Goal: Transaction & Acquisition: Purchase product/service

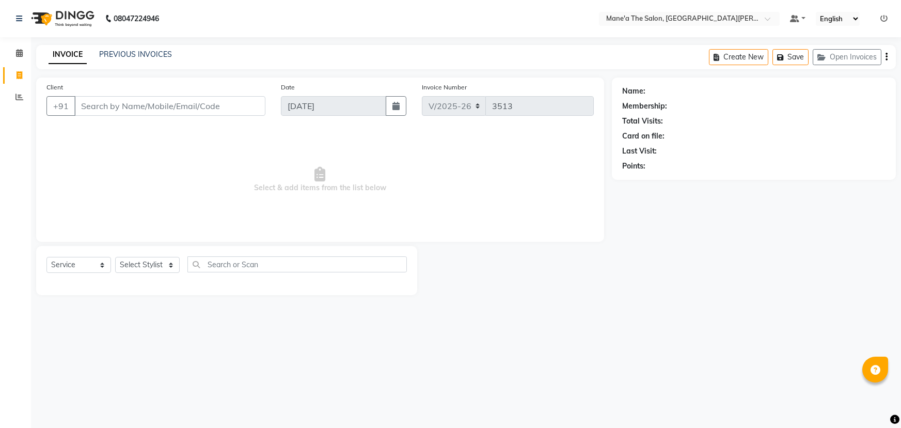
select select "7205"
select select "service"
click at [163, 261] on select "Select Stylist Anam Anil Faeam Junaid New Manager [PERSON_NAME] Owner Rani [PER…" at bounding box center [147, 265] width 65 height 16
select select "85411"
click at [115, 257] on select "Select Stylist Anam Anil Faeam Junaid New Manager [PERSON_NAME] Owner Rani [PER…" at bounding box center [147, 265] width 65 height 16
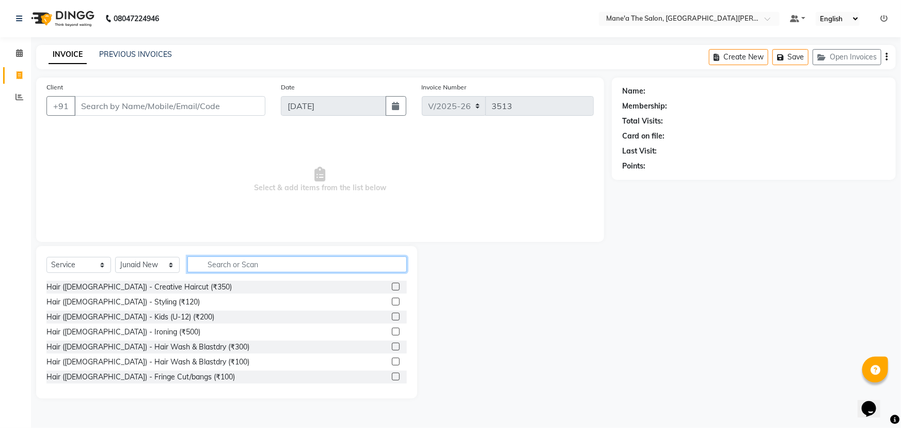
click at [226, 267] on input "text" at bounding box center [296, 264] width 219 height 16
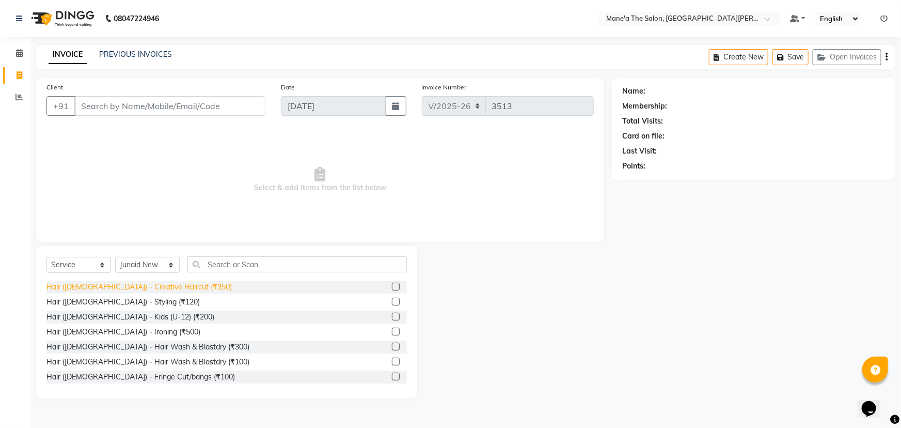
click at [152, 283] on div "Hair ([DEMOGRAPHIC_DATA]) - Creative Haircut (₹350)" at bounding box center [138, 286] width 185 height 11
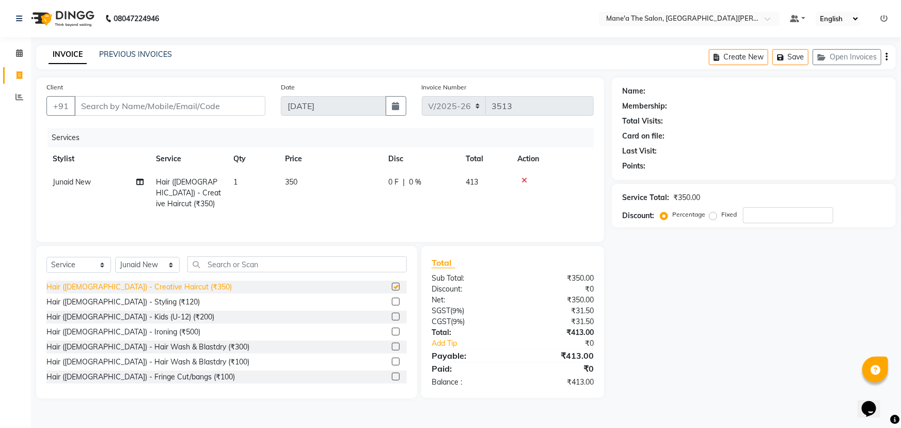
checkbox input "false"
click at [145, 106] on input "Client" at bounding box center [169, 106] width 191 height 20
type input "9"
type input "0"
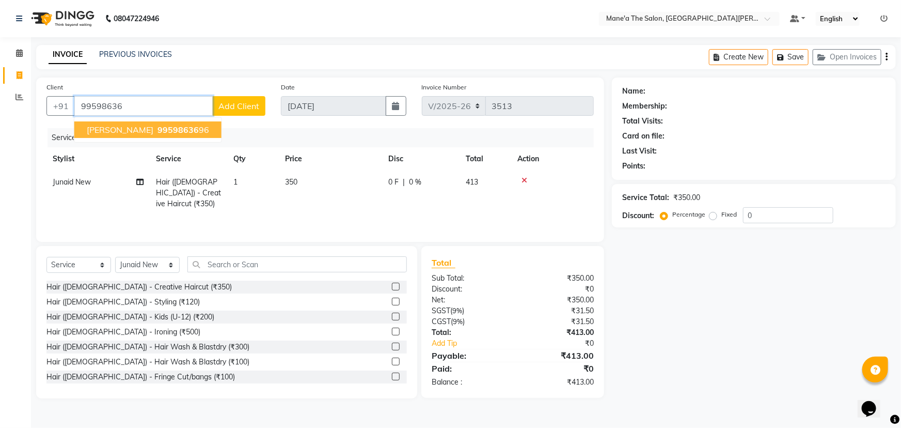
click at [157, 132] on span "99598636" at bounding box center [177, 129] width 41 height 10
type input "9959863696"
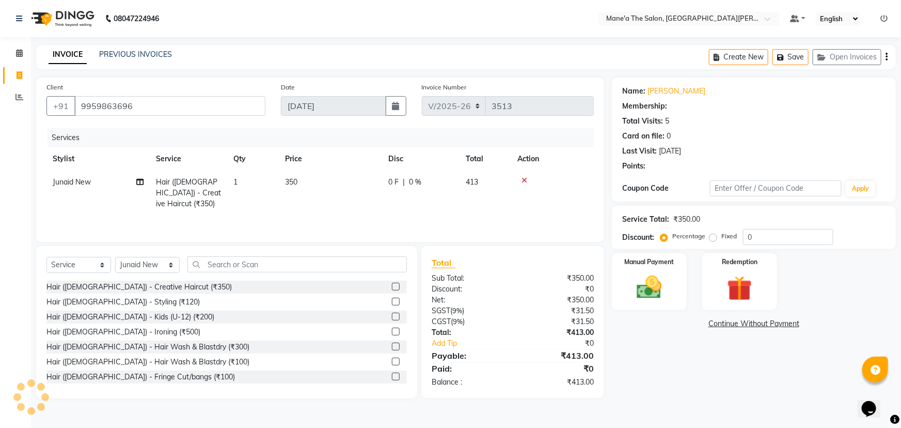
type input "20"
select select "1: Object"
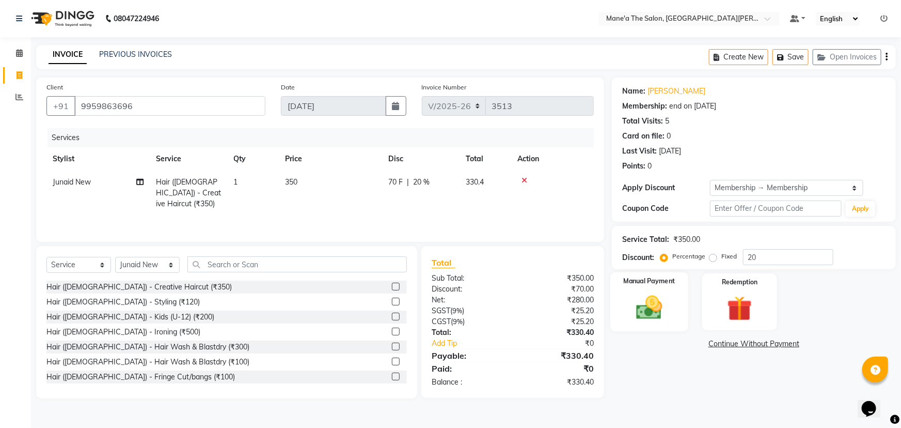
click at [629, 299] on img at bounding box center [649, 307] width 42 height 30
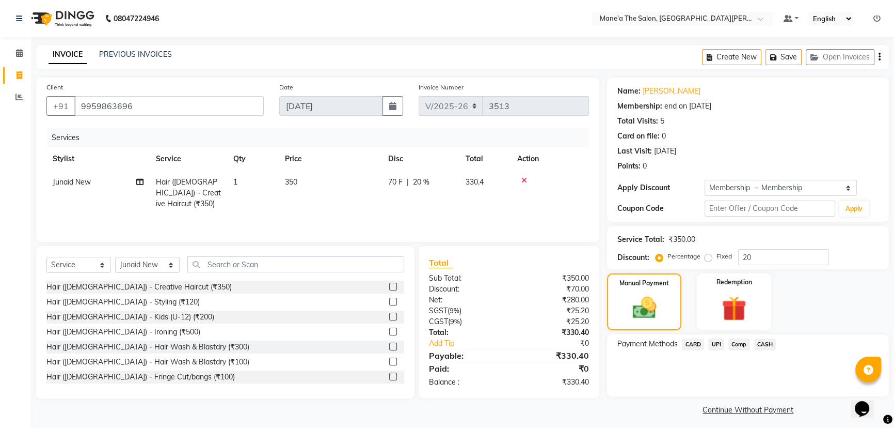
click at [718, 341] on span "UPI" at bounding box center [716, 344] width 16 height 12
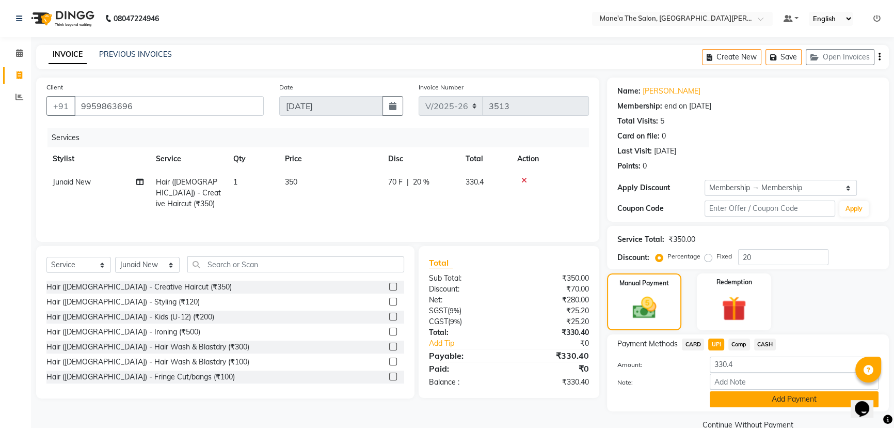
click at [733, 402] on button "Add Payment" at bounding box center [794, 399] width 169 height 16
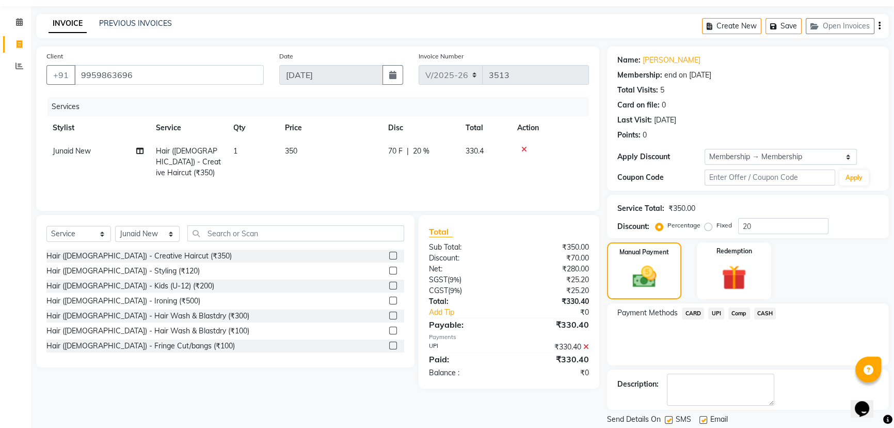
scroll to position [62, 0]
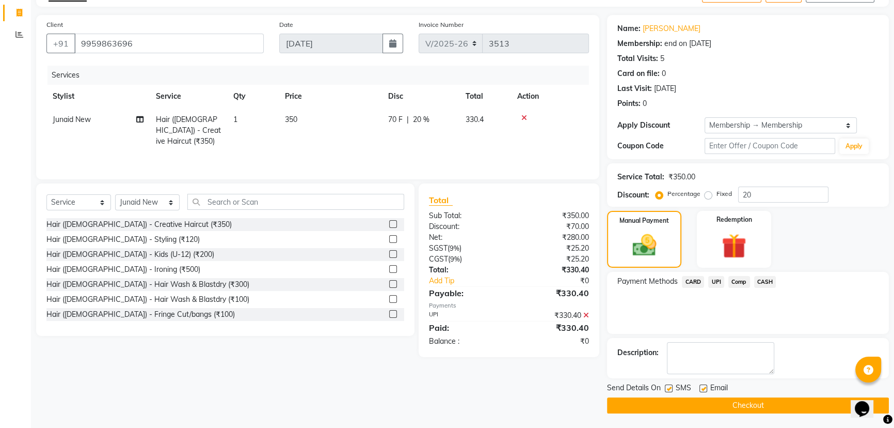
click at [733, 402] on button "Checkout" at bounding box center [748, 405] width 282 height 16
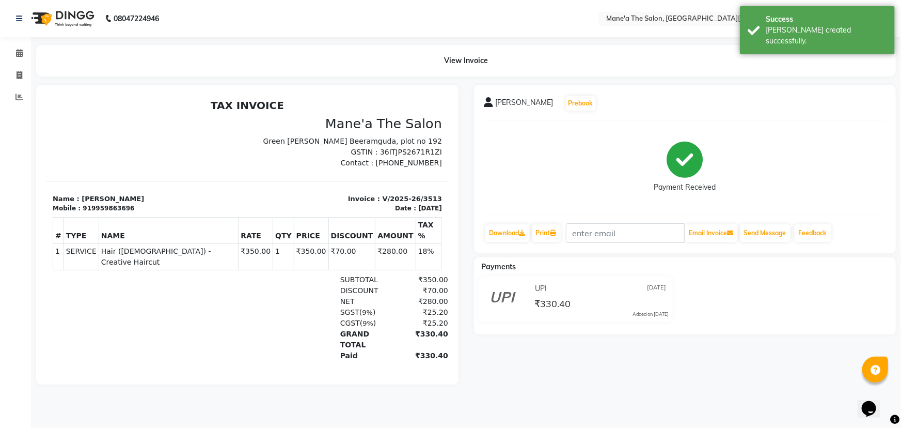
select select "7205"
select select "service"
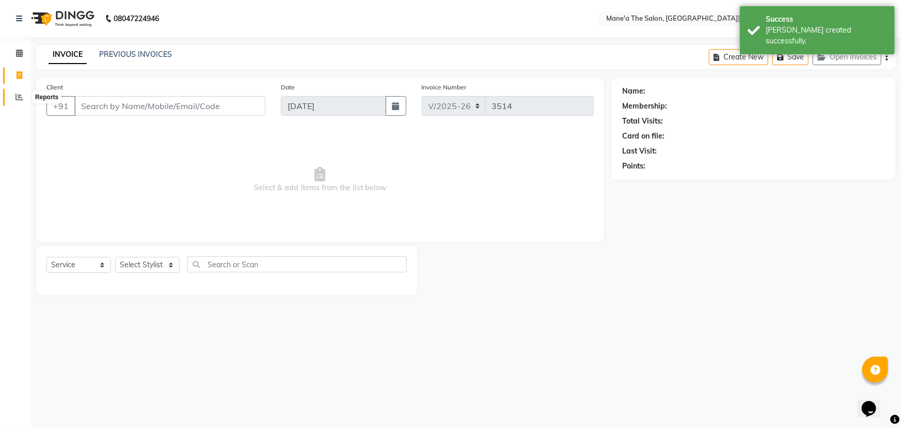
click at [20, 94] on icon at bounding box center [19, 97] width 8 height 8
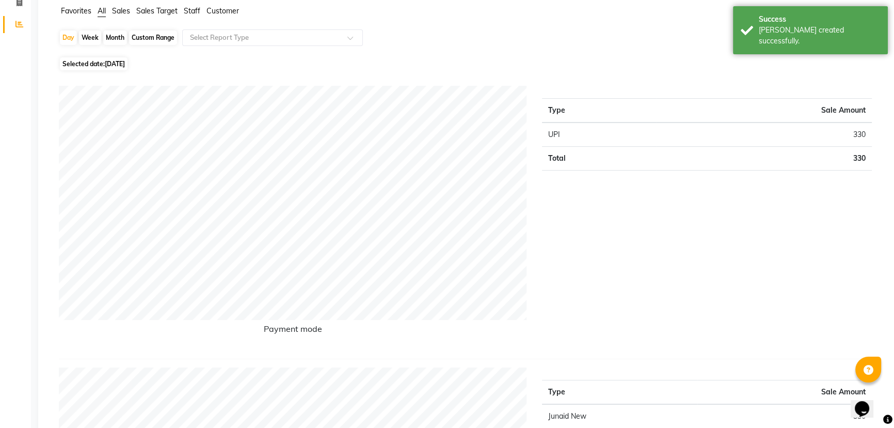
scroll to position [46, 0]
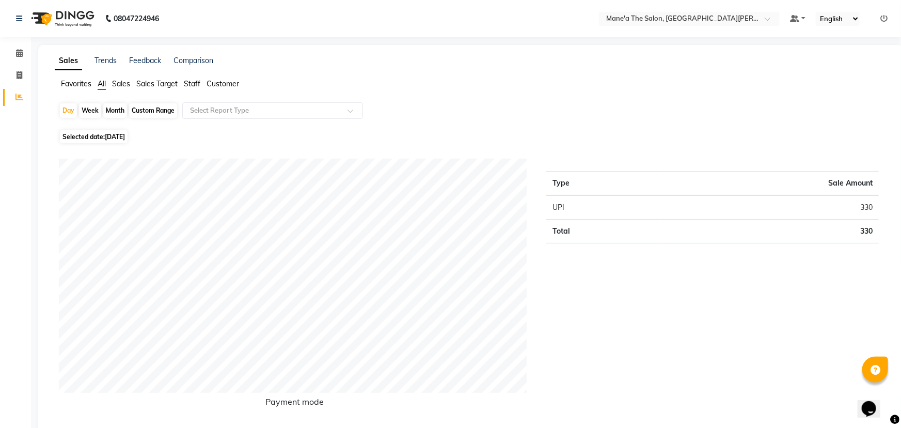
select select "7205"
select select "service"
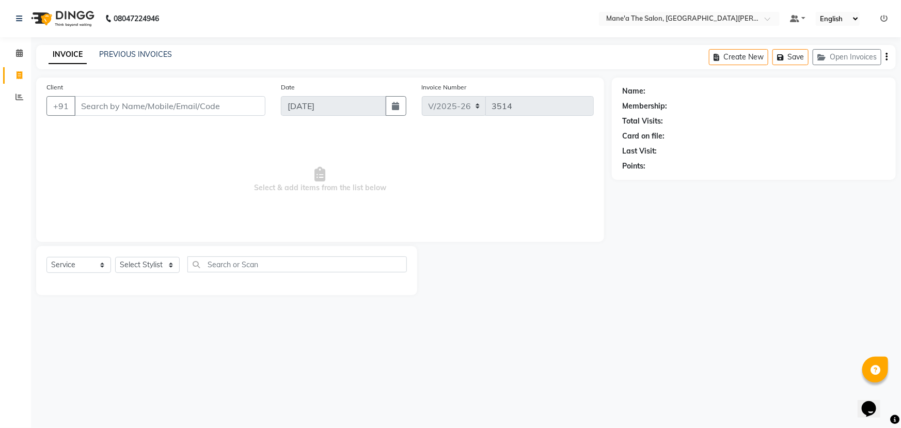
click at [145, 275] on div "Select Service Product Membership Package Voucher Prepaid Gift Card Select Styl…" at bounding box center [226, 268] width 360 height 24
click at [149, 259] on select "Select Stylist Anam Anil Faeam Junaid New Manager [PERSON_NAME] Owner Rani [PER…" at bounding box center [147, 265] width 65 height 16
select select "71351"
click at [115, 257] on select "Select Stylist Anam Anil Faeam Junaid New Manager [PERSON_NAME] Owner Rani [PER…" at bounding box center [147, 265] width 65 height 16
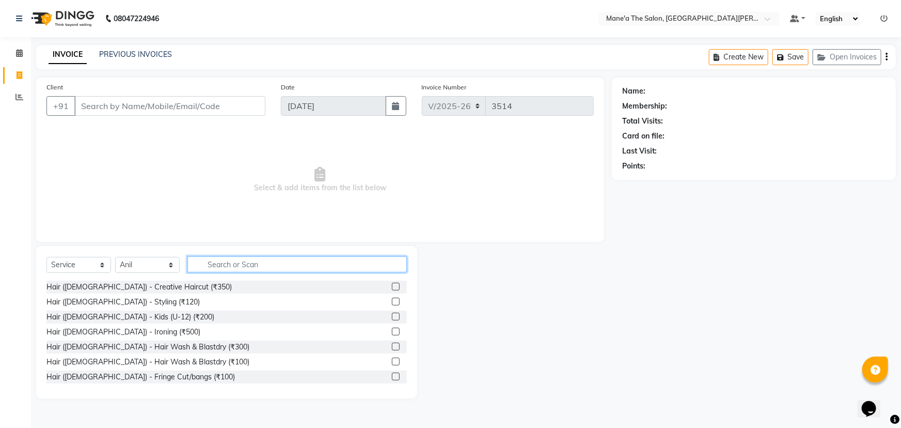
click at [206, 264] on input "text" at bounding box center [296, 264] width 219 height 16
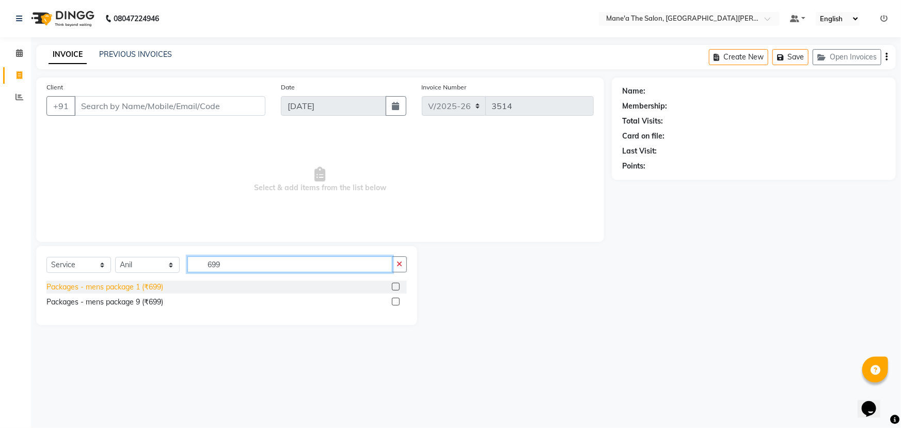
type input "699"
click at [114, 283] on div "Packages - mens package 1 (₹699)" at bounding box center [104, 286] width 117 height 11
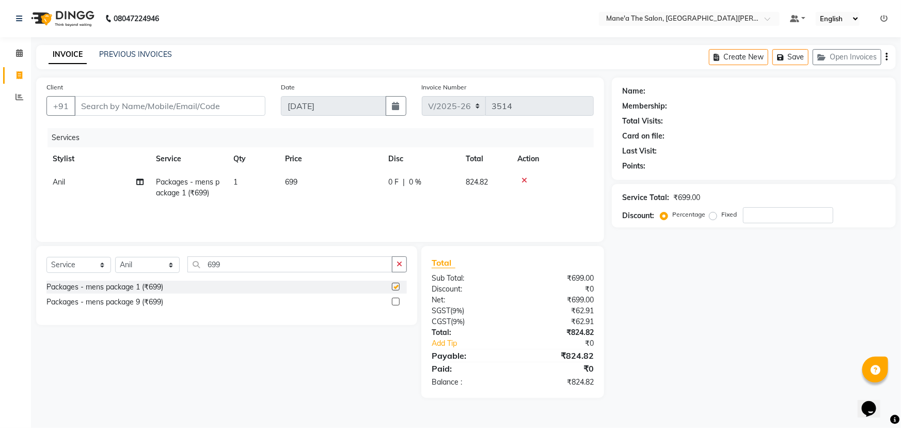
checkbox input "false"
click at [194, 103] on input "Client" at bounding box center [169, 106] width 191 height 20
type input "9"
type input "0"
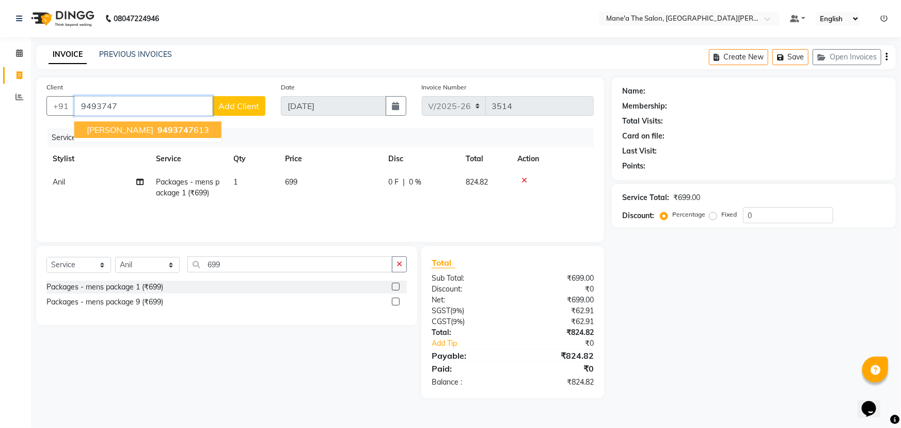
click at [157, 133] on span "9493747" at bounding box center [175, 129] width 36 height 10
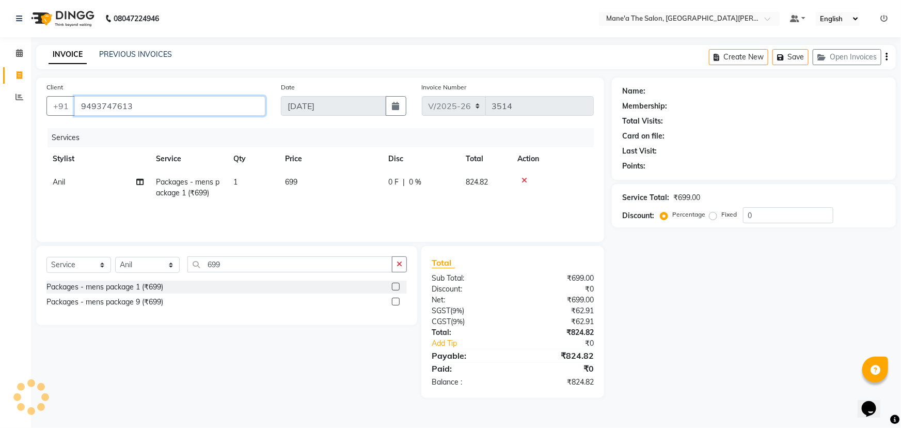
type input "9493747613"
select select "1: Object"
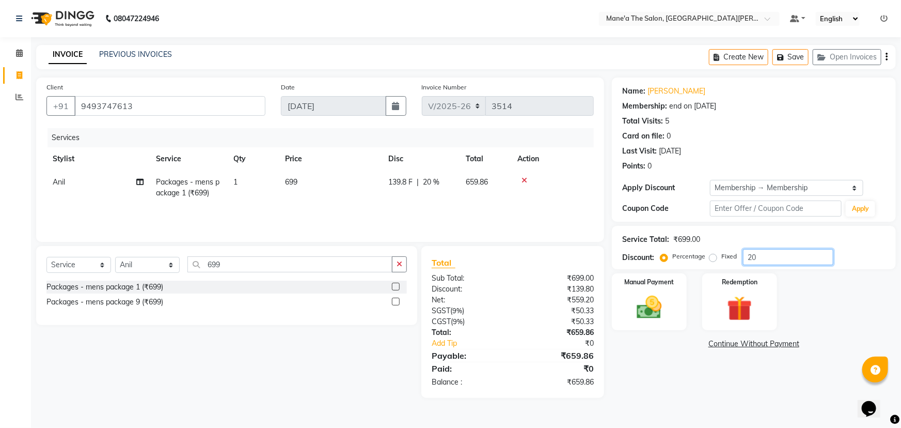
click at [805, 256] on input "20" at bounding box center [788, 257] width 90 height 16
type input "2"
type input "15"
click at [680, 296] on div "Manual Payment" at bounding box center [649, 301] width 78 height 59
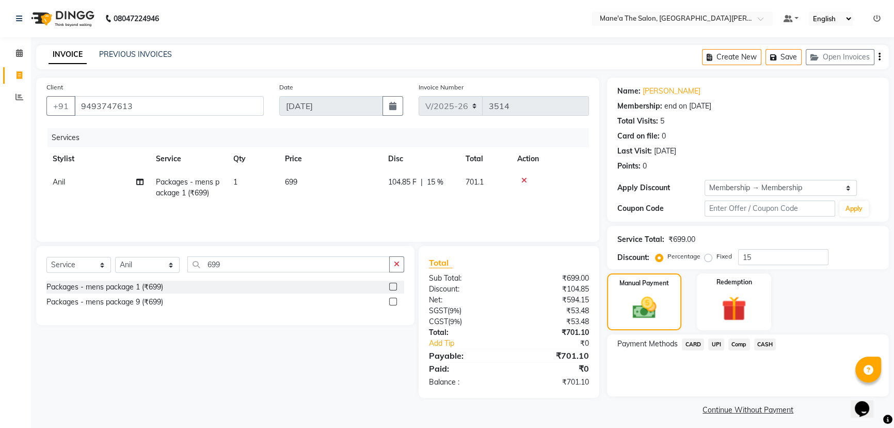
click at [718, 346] on span "UPI" at bounding box center [716, 344] width 16 height 12
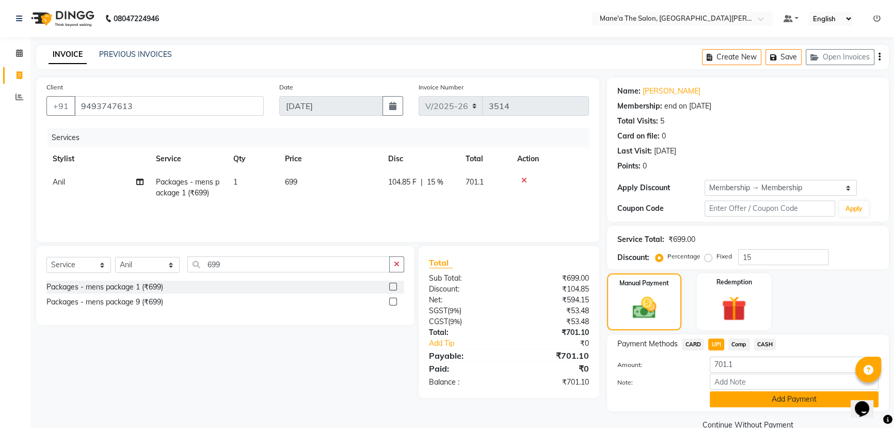
click at [746, 397] on button "Add Payment" at bounding box center [794, 399] width 169 height 16
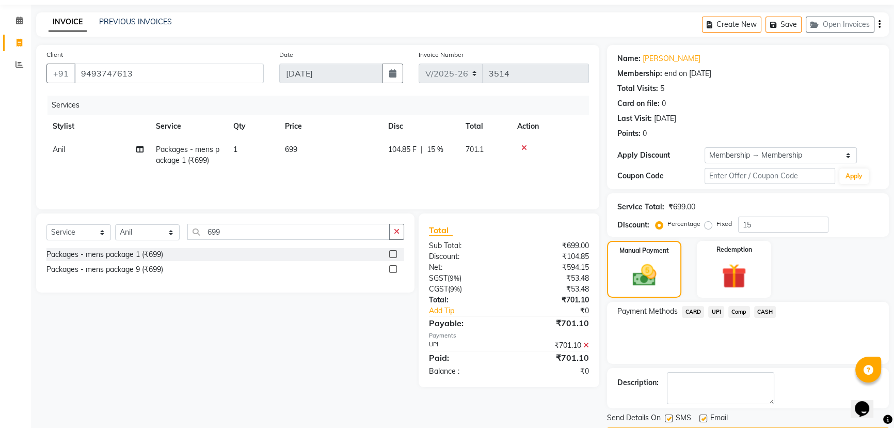
scroll to position [62, 0]
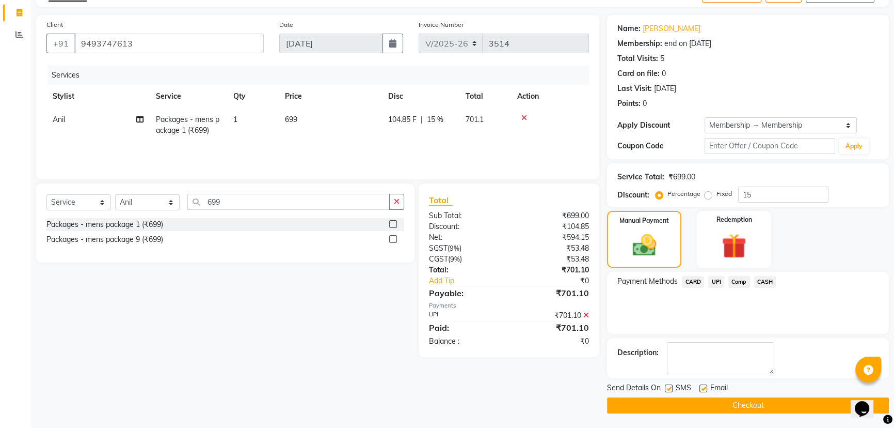
click at [744, 401] on button "Checkout" at bounding box center [748, 405] width 282 height 16
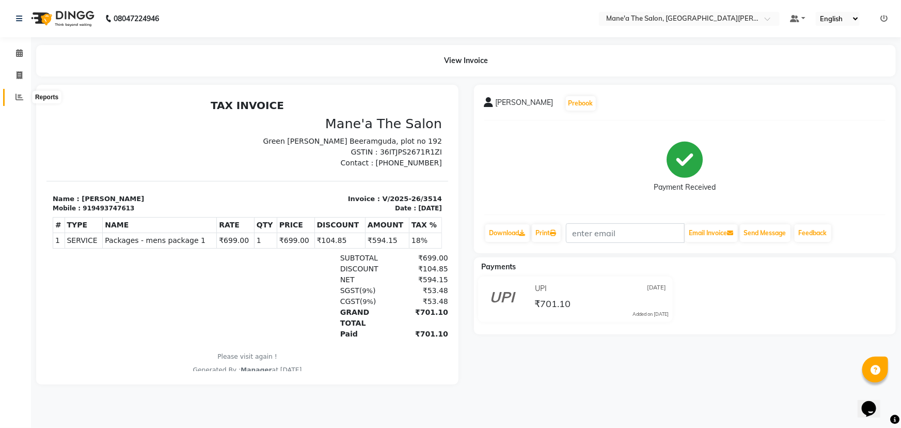
click at [15, 100] on icon at bounding box center [19, 97] width 8 height 8
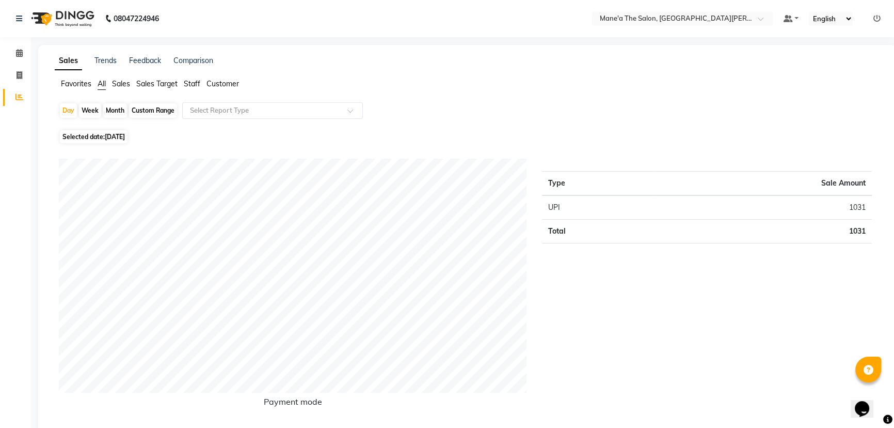
click at [187, 83] on span "Staff" at bounding box center [192, 83] width 17 height 9
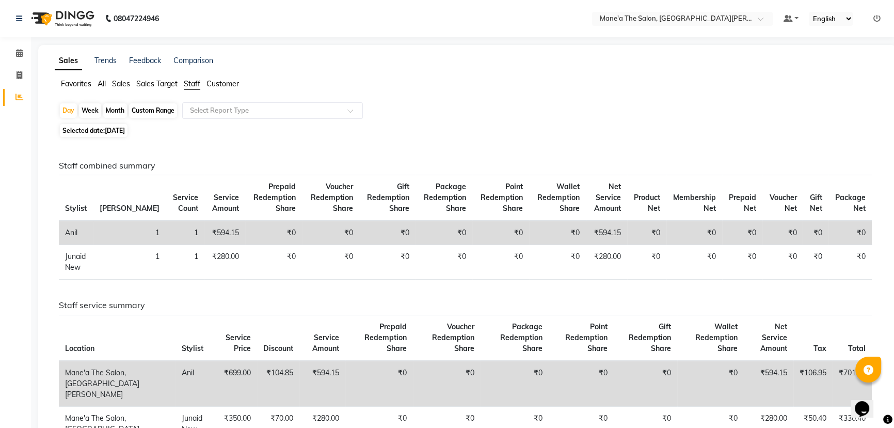
click at [109, 129] on span "[DATE]" at bounding box center [115, 131] width 20 height 8
select select "9"
select select "2025"
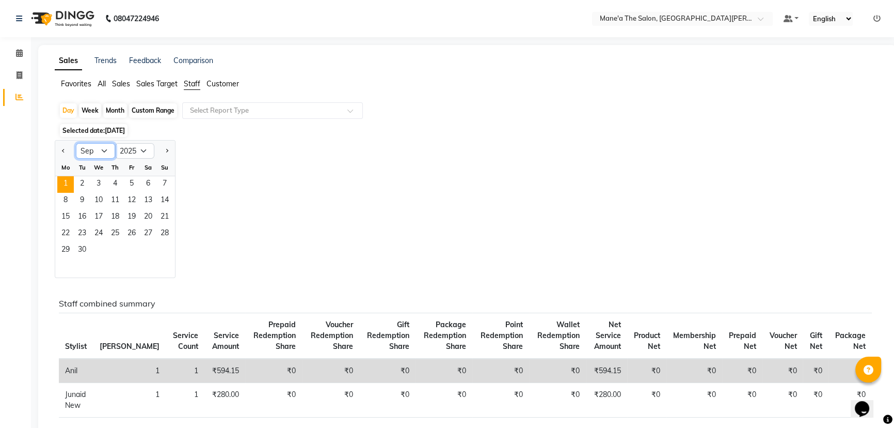
click at [104, 152] on select "Jan Feb Mar Apr May Jun [DATE] Aug Sep Oct Nov Dec" at bounding box center [95, 150] width 39 height 15
select select "7"
click at [76, 143] on select "Jan Feb Mar Apr May Jun [DATE] Aug Sep Oct Nov Dec" at bounding box center [95, 150] width 39 height 15
click at [95, 200] on span "9" at bounding box center [98, 201] width 17 height 17
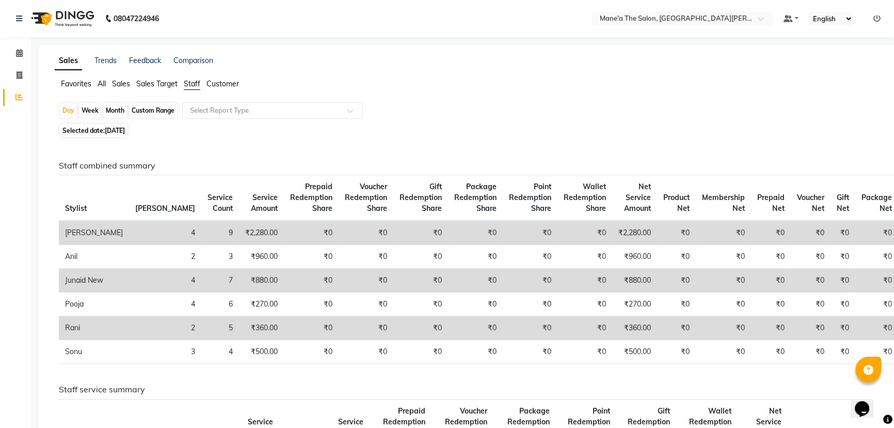
click at [115, 111] on div "Month" at bounding box center [115, 110] width 24 height 14
select select "7"
select select "2025"
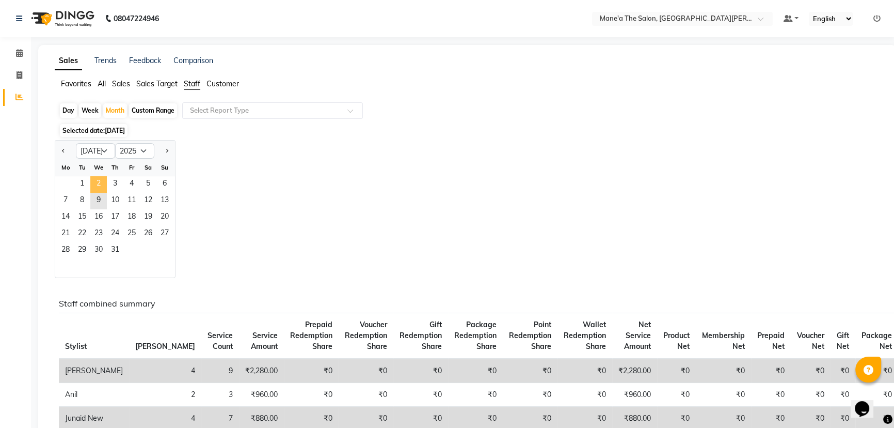
click at [93, 191] on span "2" at bounding box center [98, 184] width 17 height 17
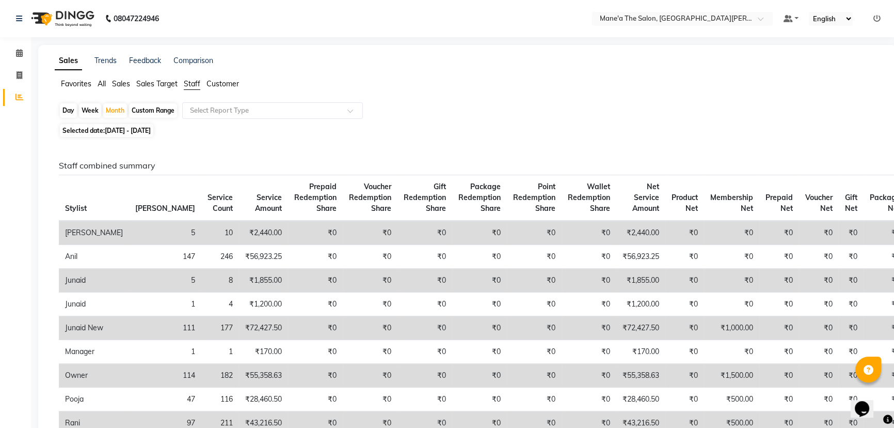
click at [108, 130] on span "[DATE] - [DATE]" at bounding box center [128, 131] width 46 height 8
select select "7"
select select "2025"
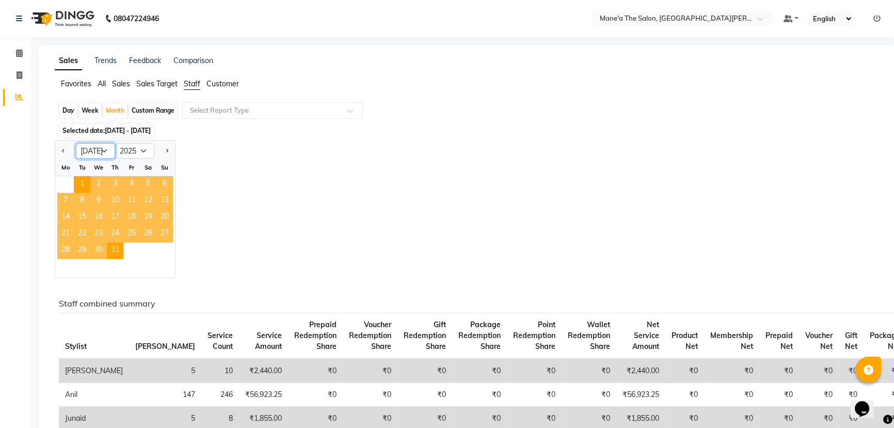
click at [103, 147] on select "Jan Feb Mar Apr May Jun [DATE] Aug Sep Oct Nov Dec" at bounding box center [95, 150] width 39 height 15
select select "8"
click at [76, 143] on select "Jan Feb Mar Apr May Jun [DATE] Aug Sep Oct Nov Dec" at bounding box center [95, 150] width 39 height 15
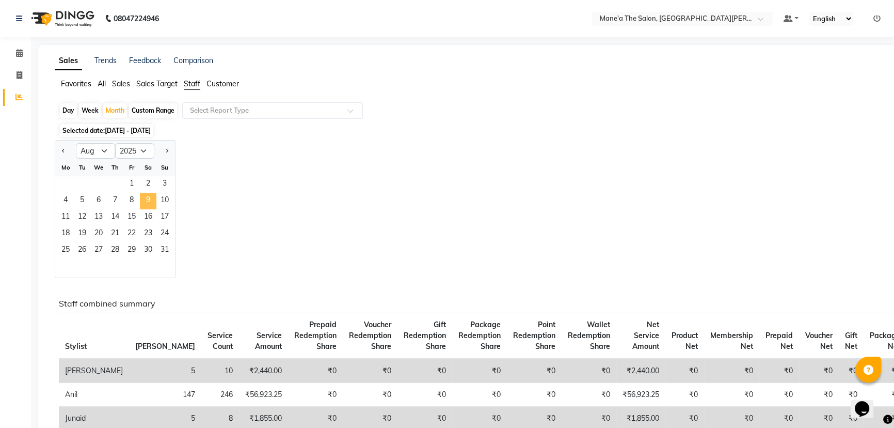
click at [140, 206] on span "9" at bounding box center [148, 201] width 17 height 17
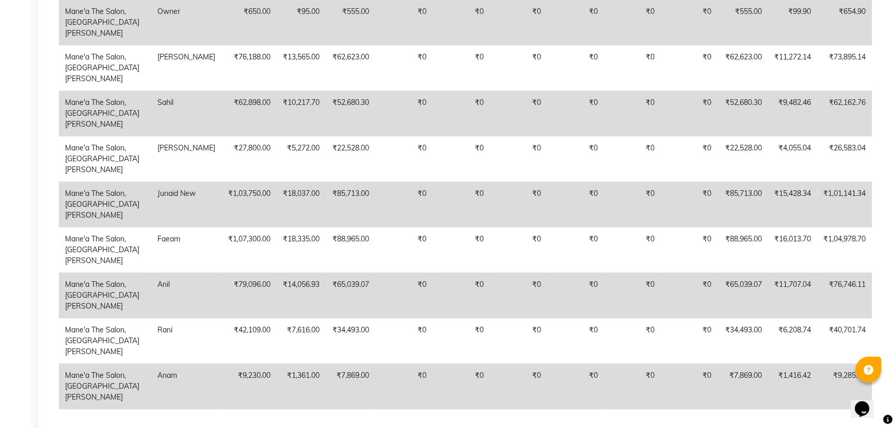
scroll to position [765, 0]
